Goal: Use online tool/utility: Utilize a website feature to perform a specific function

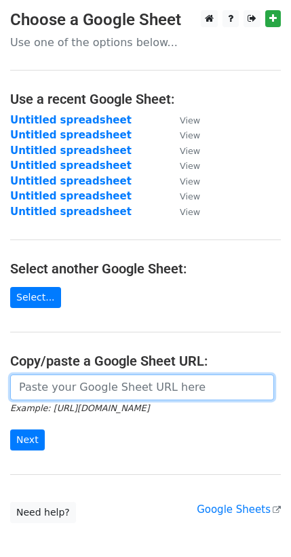
click at [63, 383] on input "url" at bounding box center [142, 388] width 264 height 26
paste input "https://docs.google.com/spreadsheets/d/17iqE_WXoxX-GcXOER-15Mp8A3LiN143BkGtd0L8…"
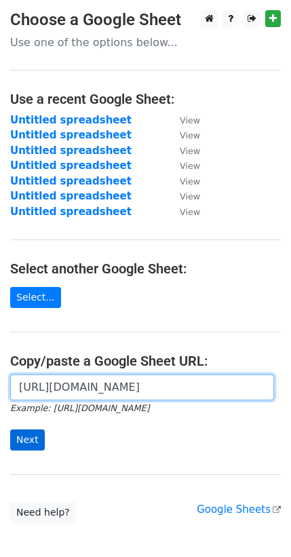
type input "https://docs.google.com/spreadsheets/d/17iqE_WXoxX-GcXOER-15Mp8A3LiN143BkGtd0L8…"
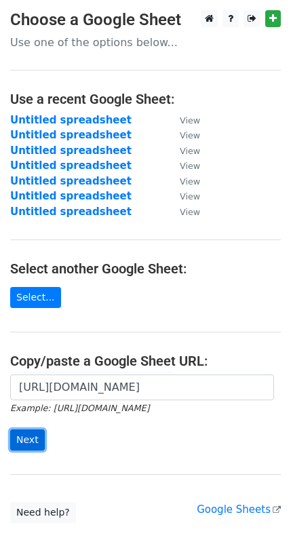
scroll to position [0, 0]
click at [32, 443] on input "Next" at bounding box center [27, 440] width 35 height 21
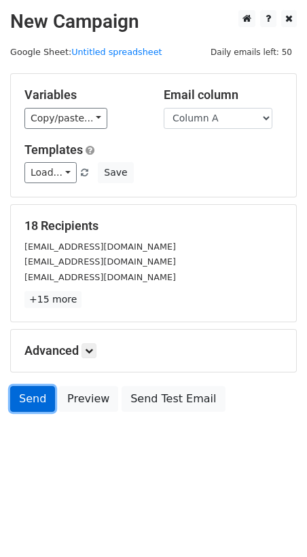
click at [42, 392] on link "Send" at bounding box center [32, 399] width 45 height 26
